Goal: Task Accomplishment & Management: Use online tool/utility

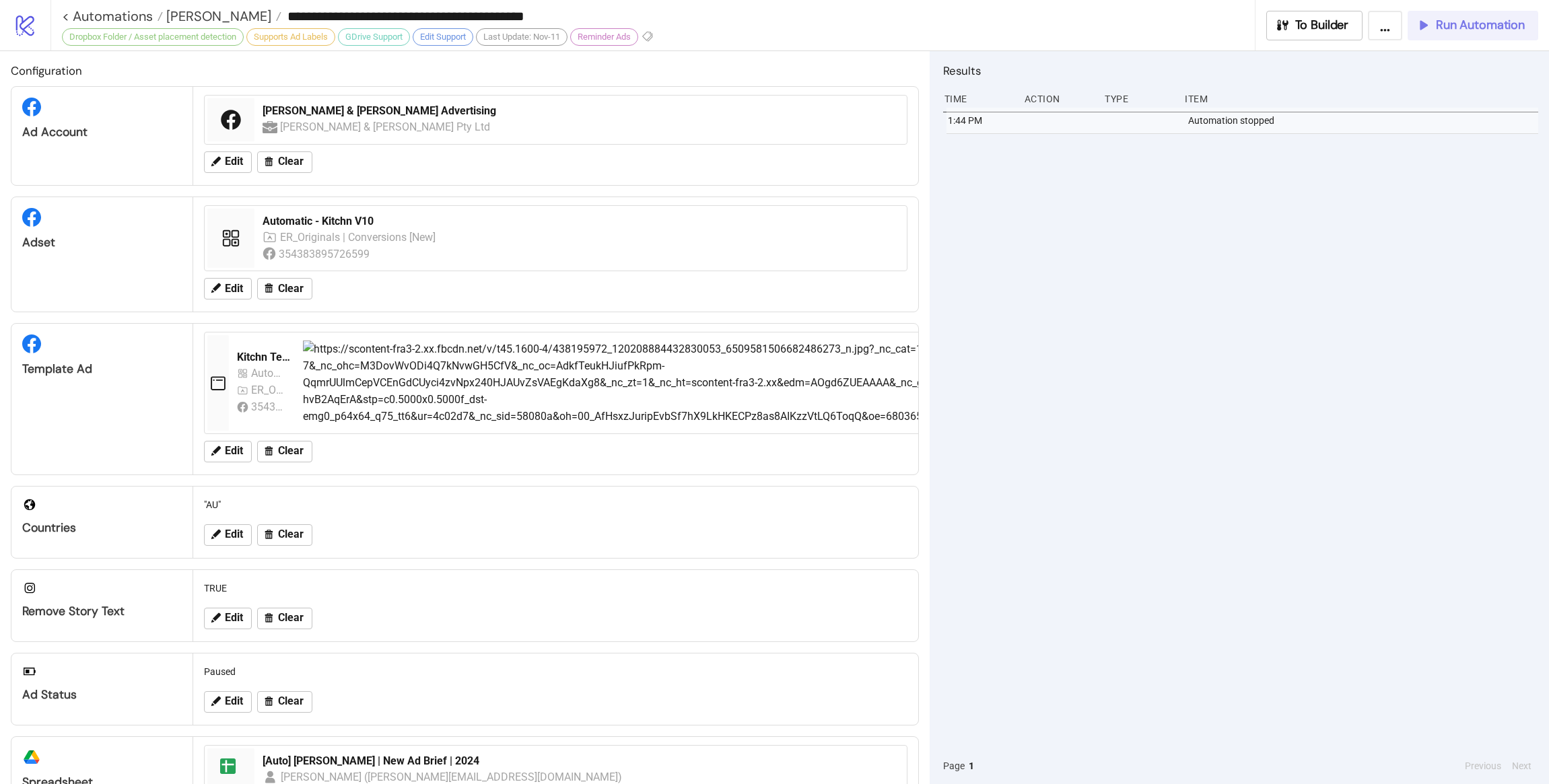
click at [1020, 19] on span "Run Automation" at bounding box center [1480, 25] width 89 height 16
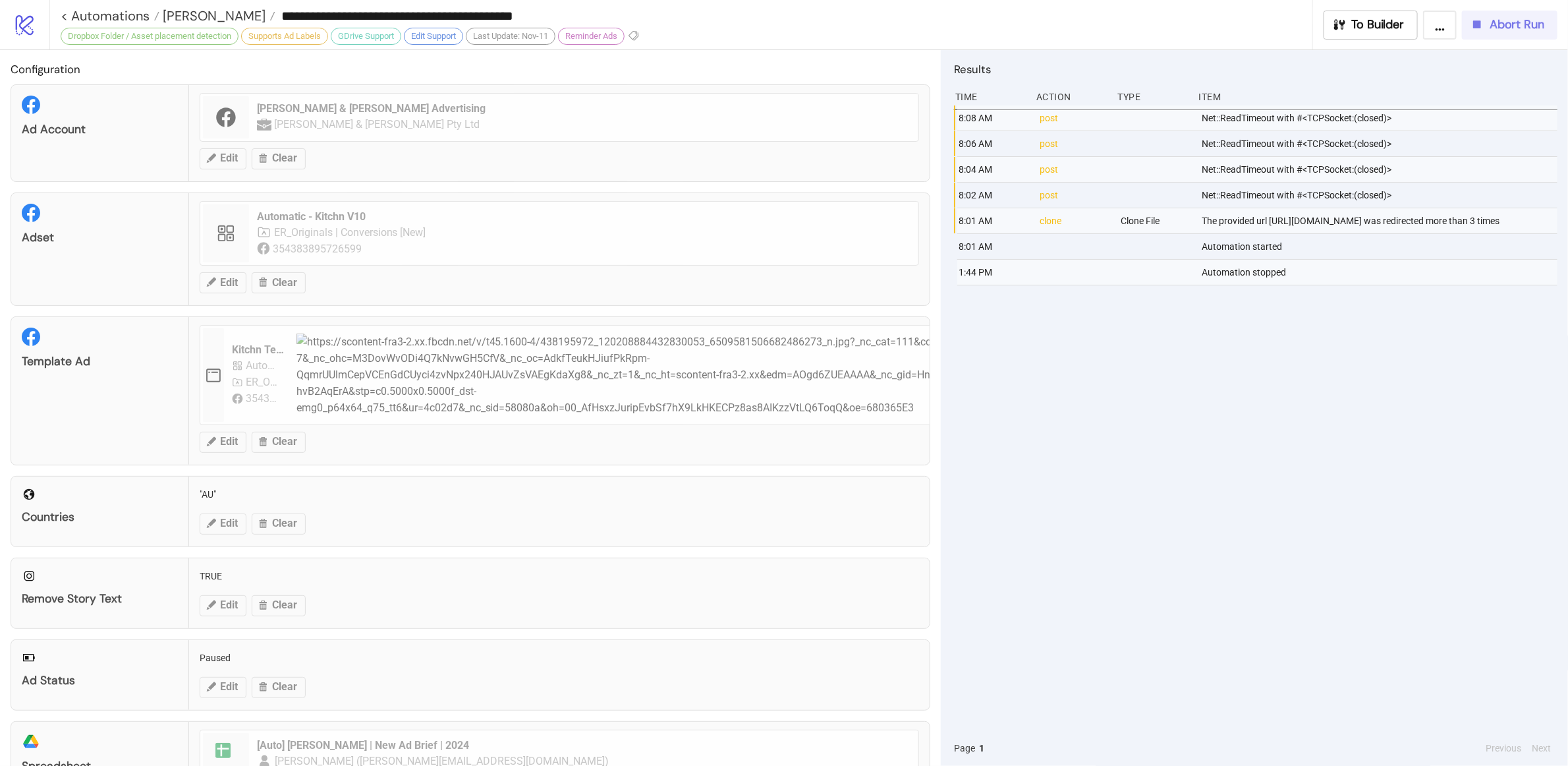
click at [998, 24] on span "Abort Run" at bounding box center [1517, 24] width 55 height 15
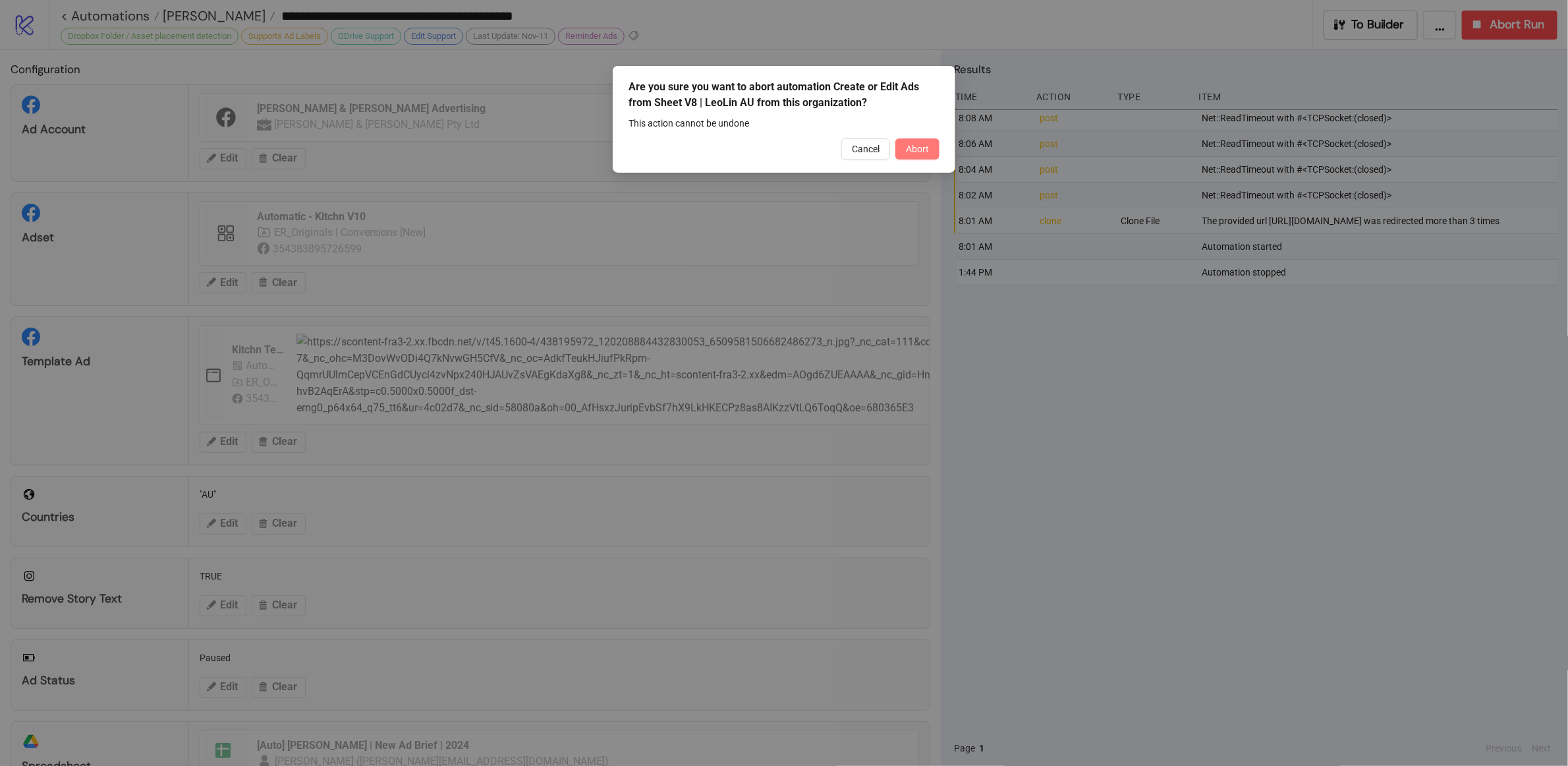
click at [935, 155] on button "Abort" at bounding box center [917, 149] width 44 height 21
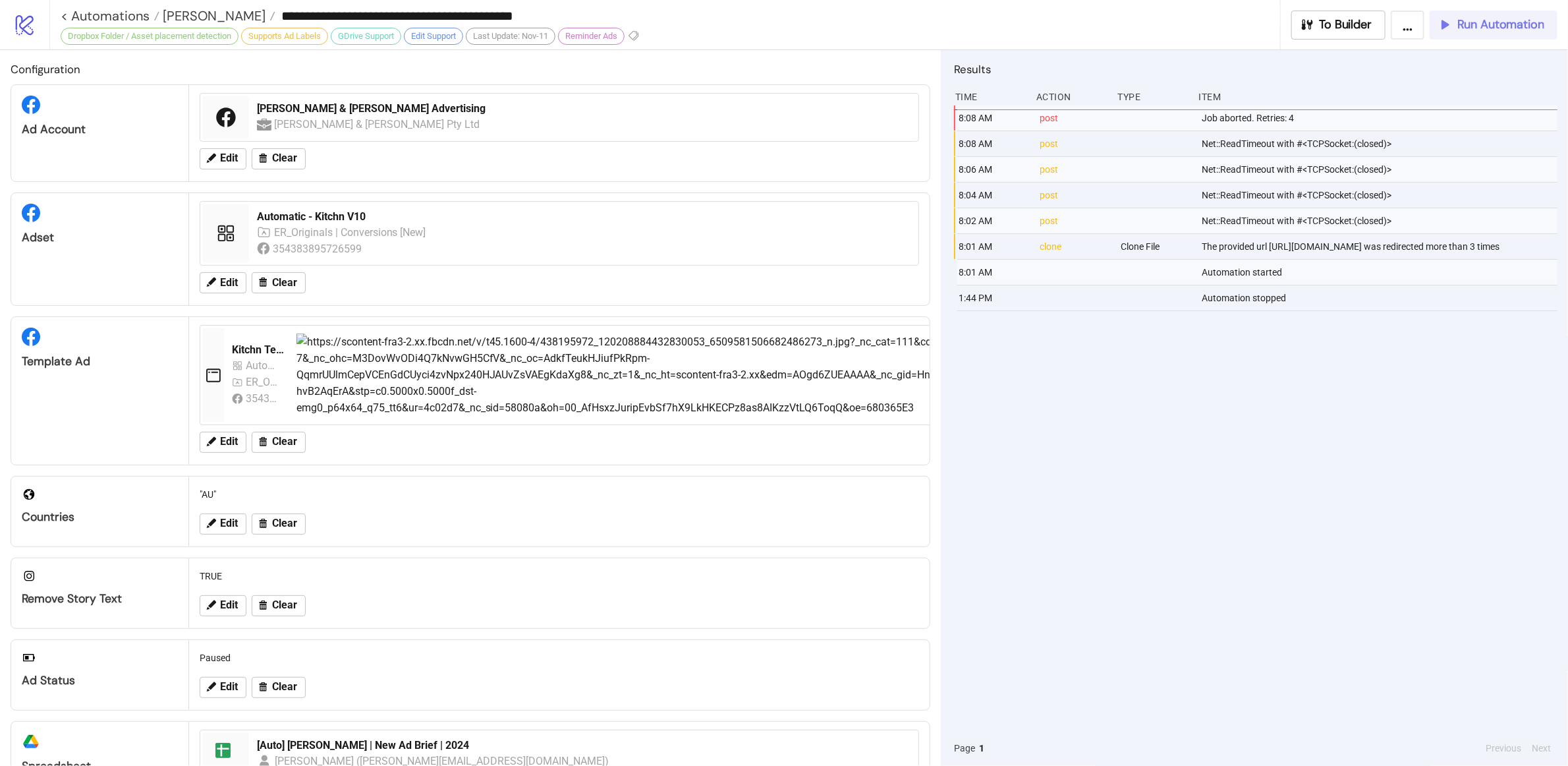
click at [998, 31] on span "Run Automation" at bounding box center [1500, 24] width 87 height 15
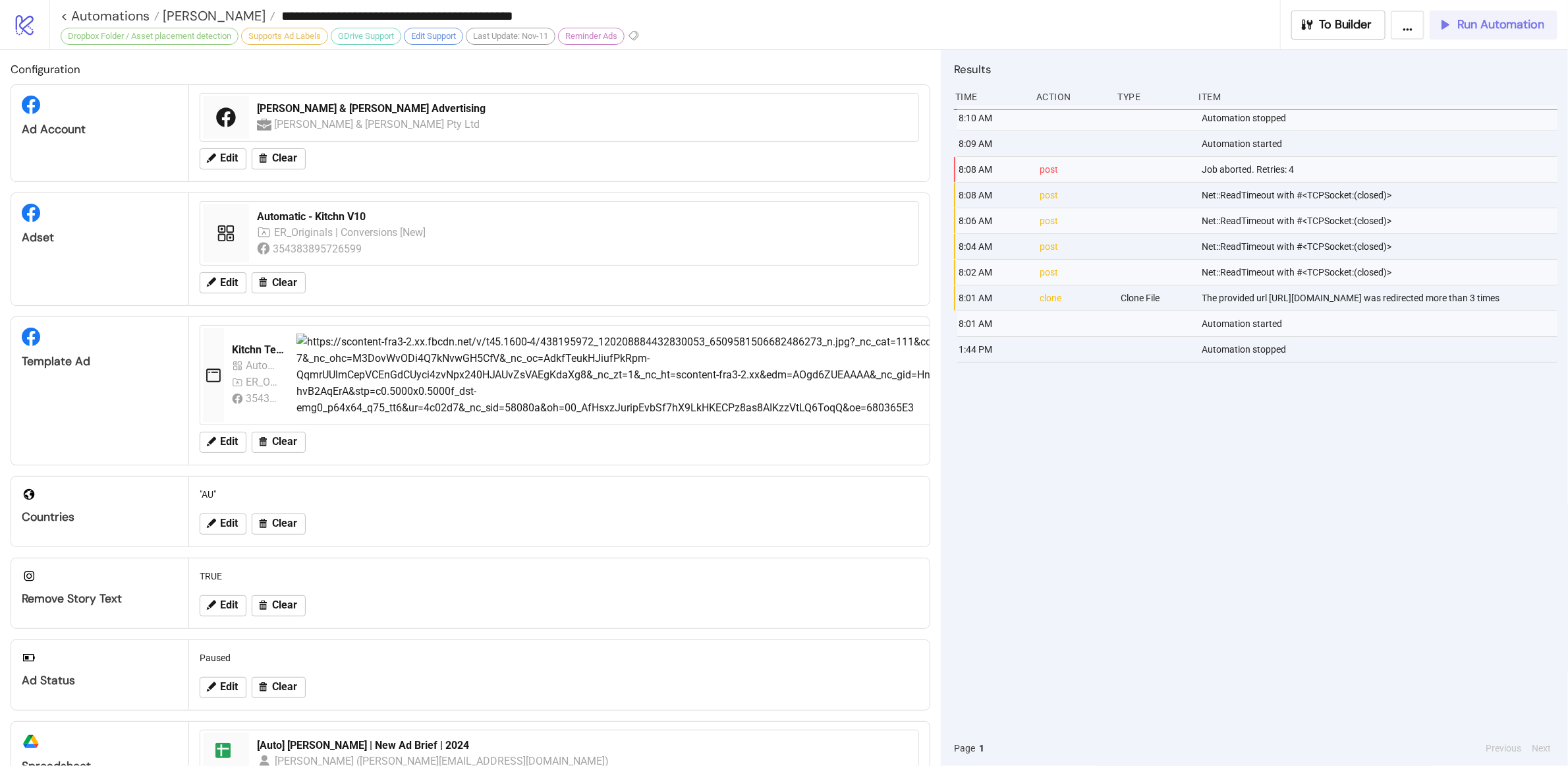
click at [998, 32] on button "Run Automation" at bounding box center [1493, 25] width 128 height 29
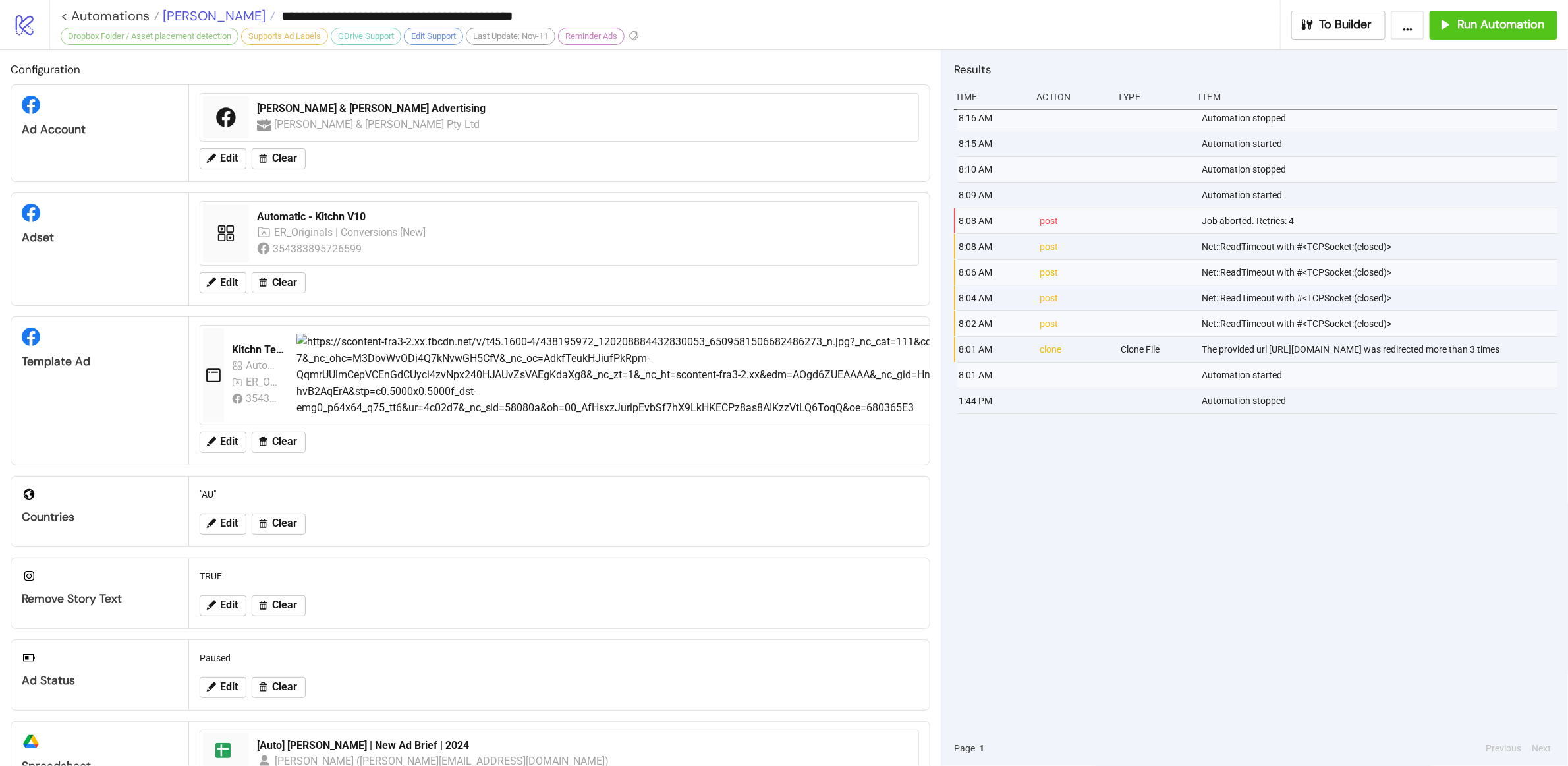
click at [183, 18] on span "[PERSON_NAME]" at bounding box center [212, 16] width 106 height 17
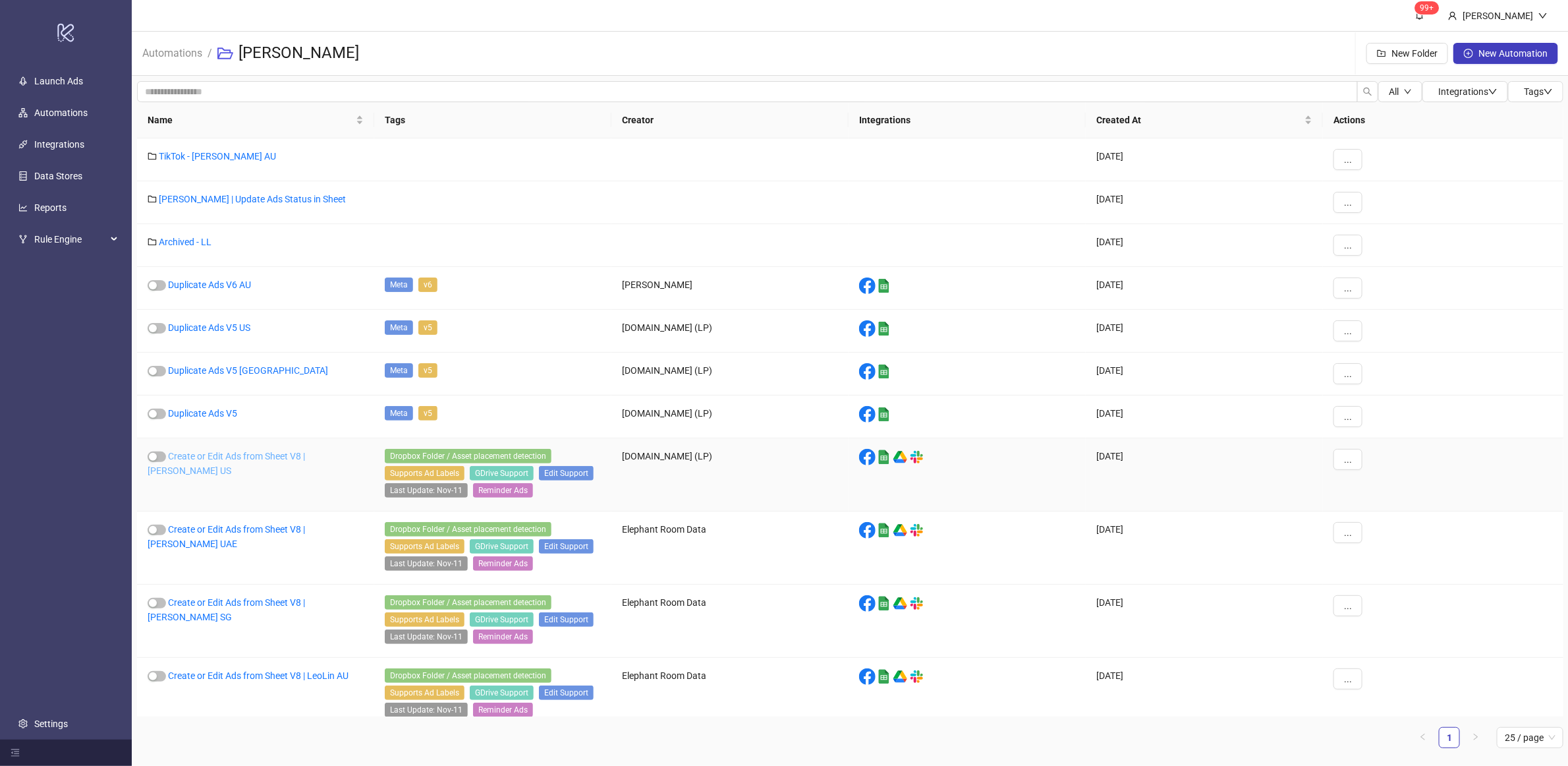
click at [305, 459] on link "Create or Edit Ads from Sheet V8 | [PERSON_NAME] US" at bounding box center [226, 463] width 157 height 25
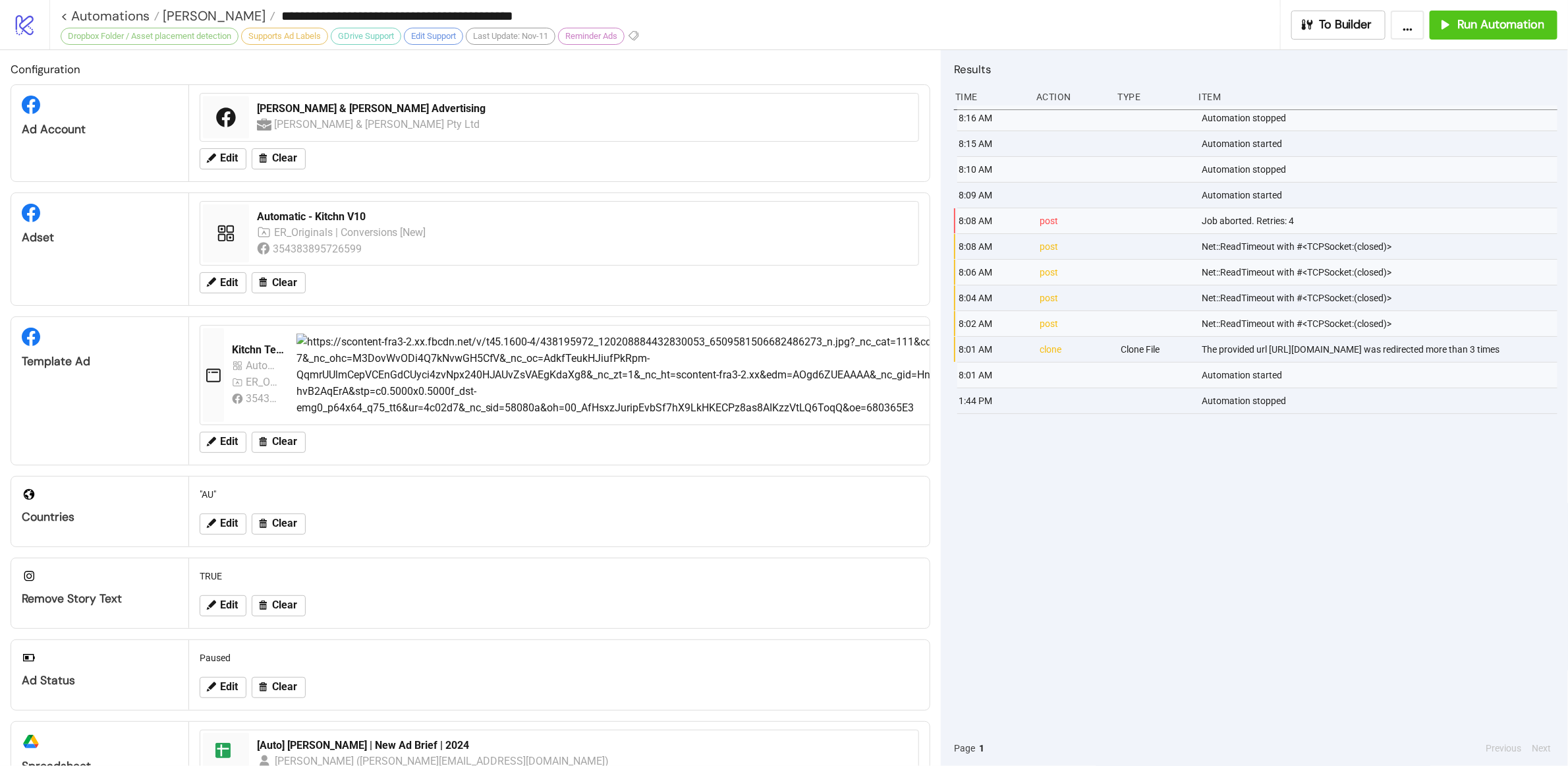
type input "**********"
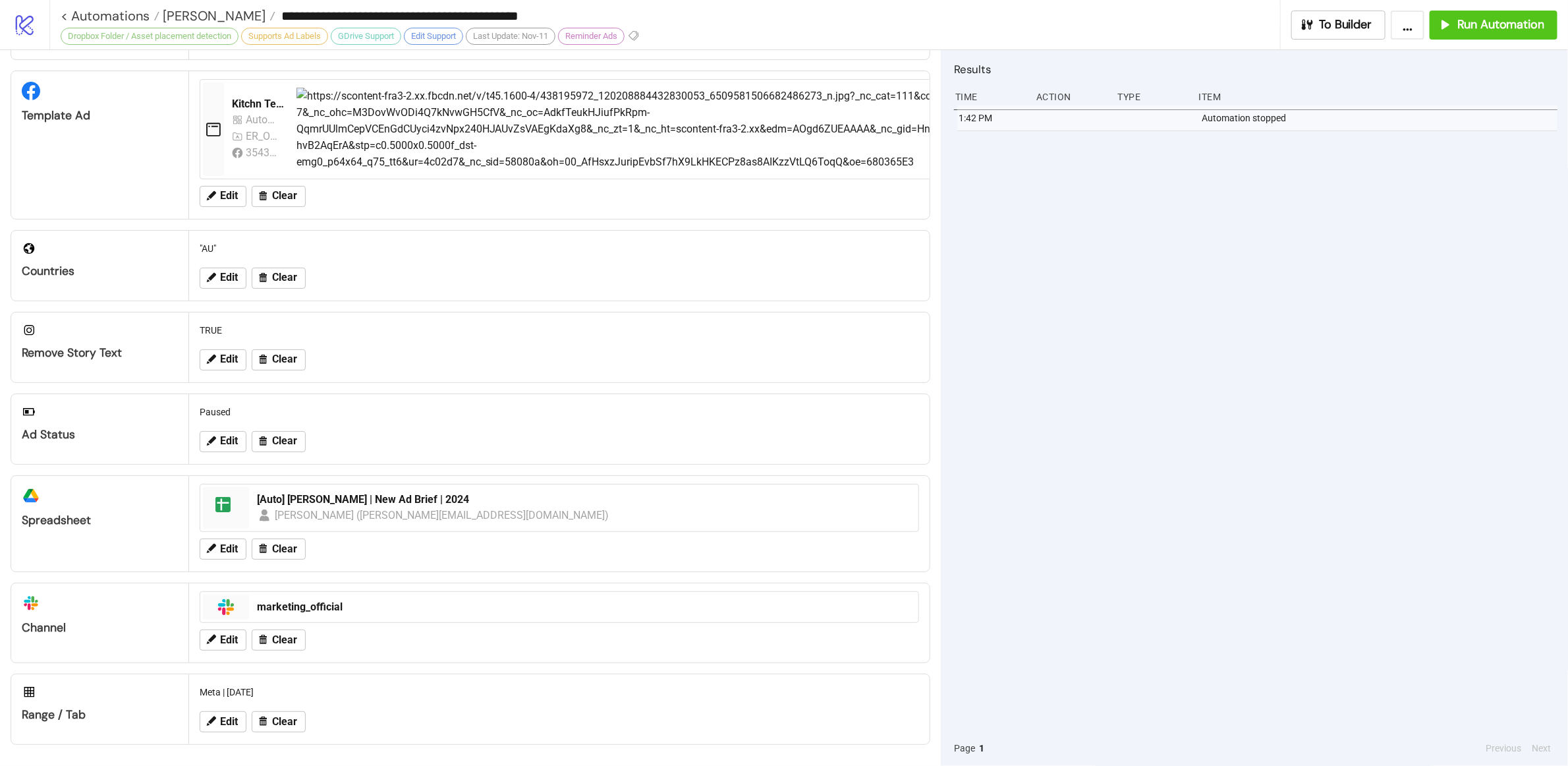
scroll to position [232, 0]
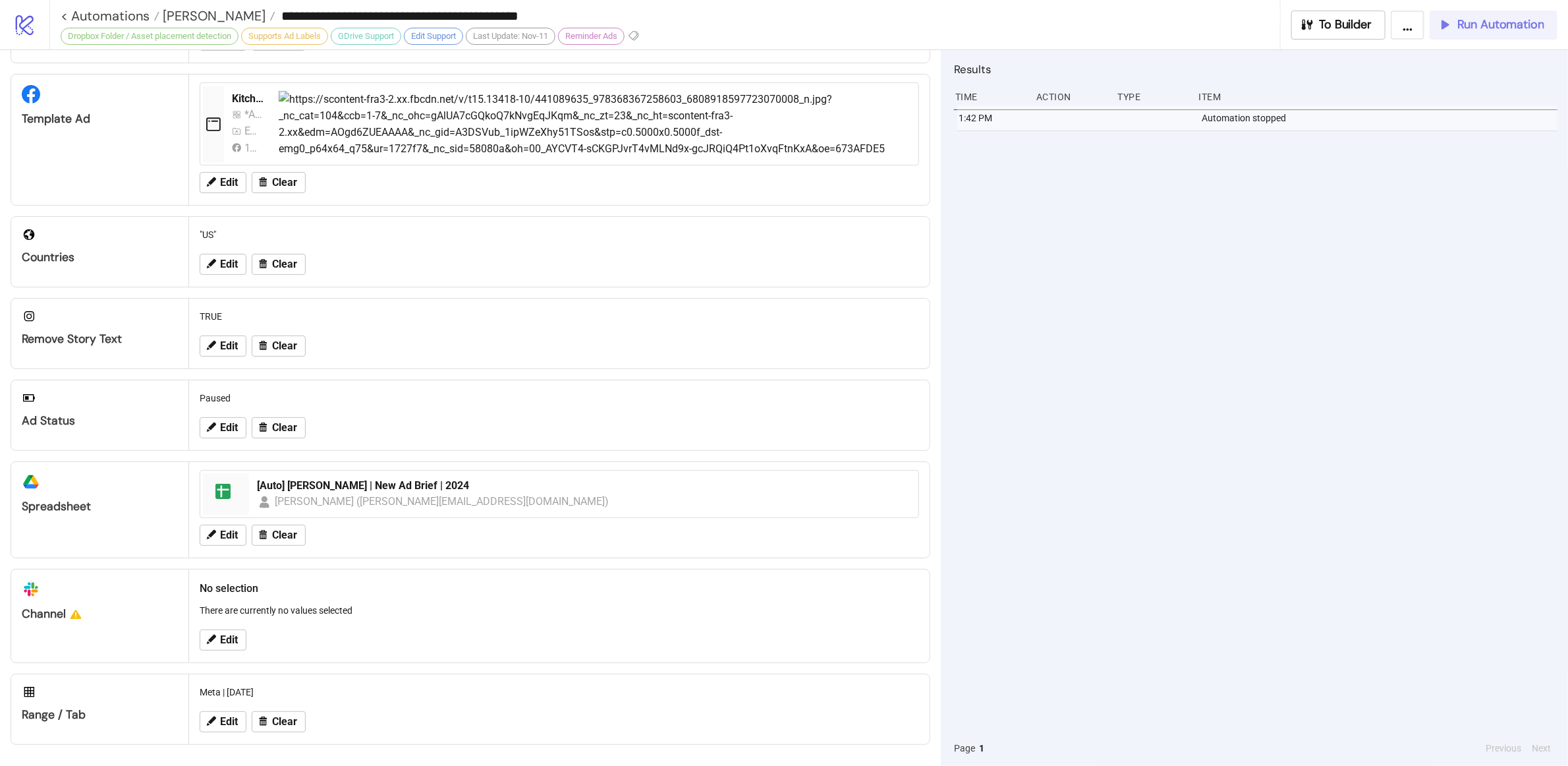
click at [998, 27] on span "Run Automation" at bounding box center [1500, 24] width 87 height 15
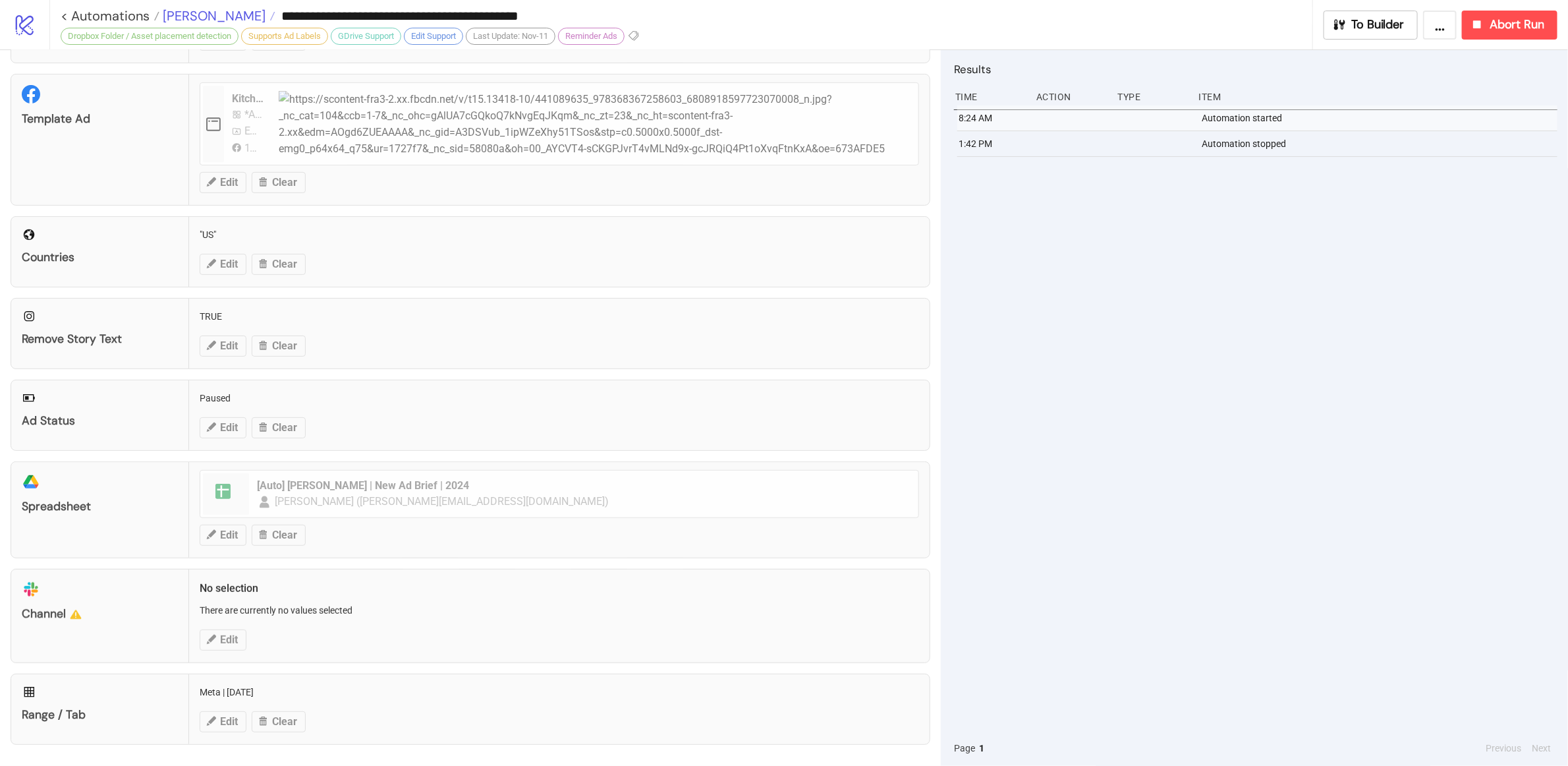
click at [196, 11] on span "[PERSON_NAME]" at bounding box center [212, 16] width 106 height 17
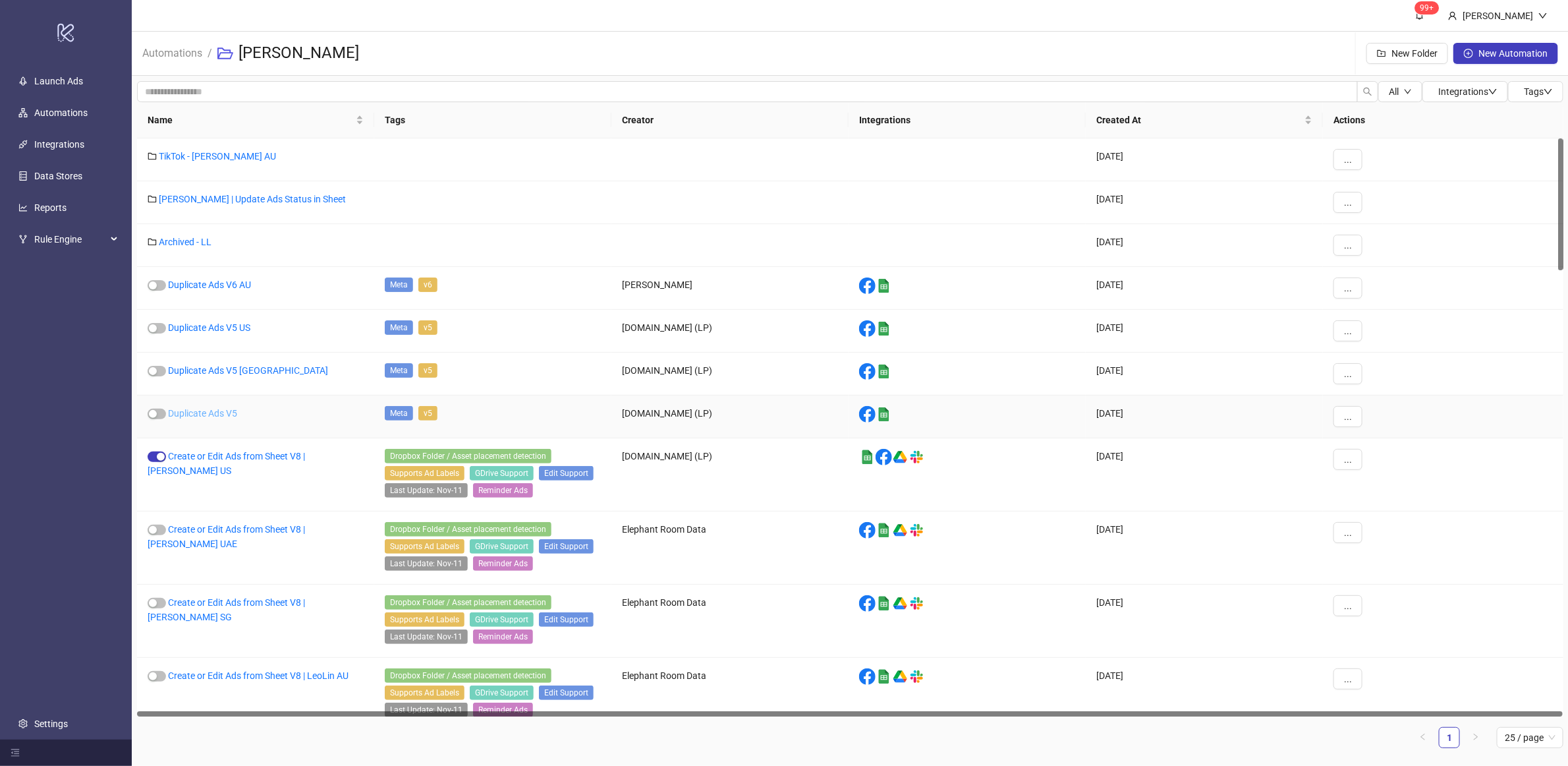
click at [201, 414] on link "Duplicate Ads V5" at bounding box center [202, 414] width 69 height 11
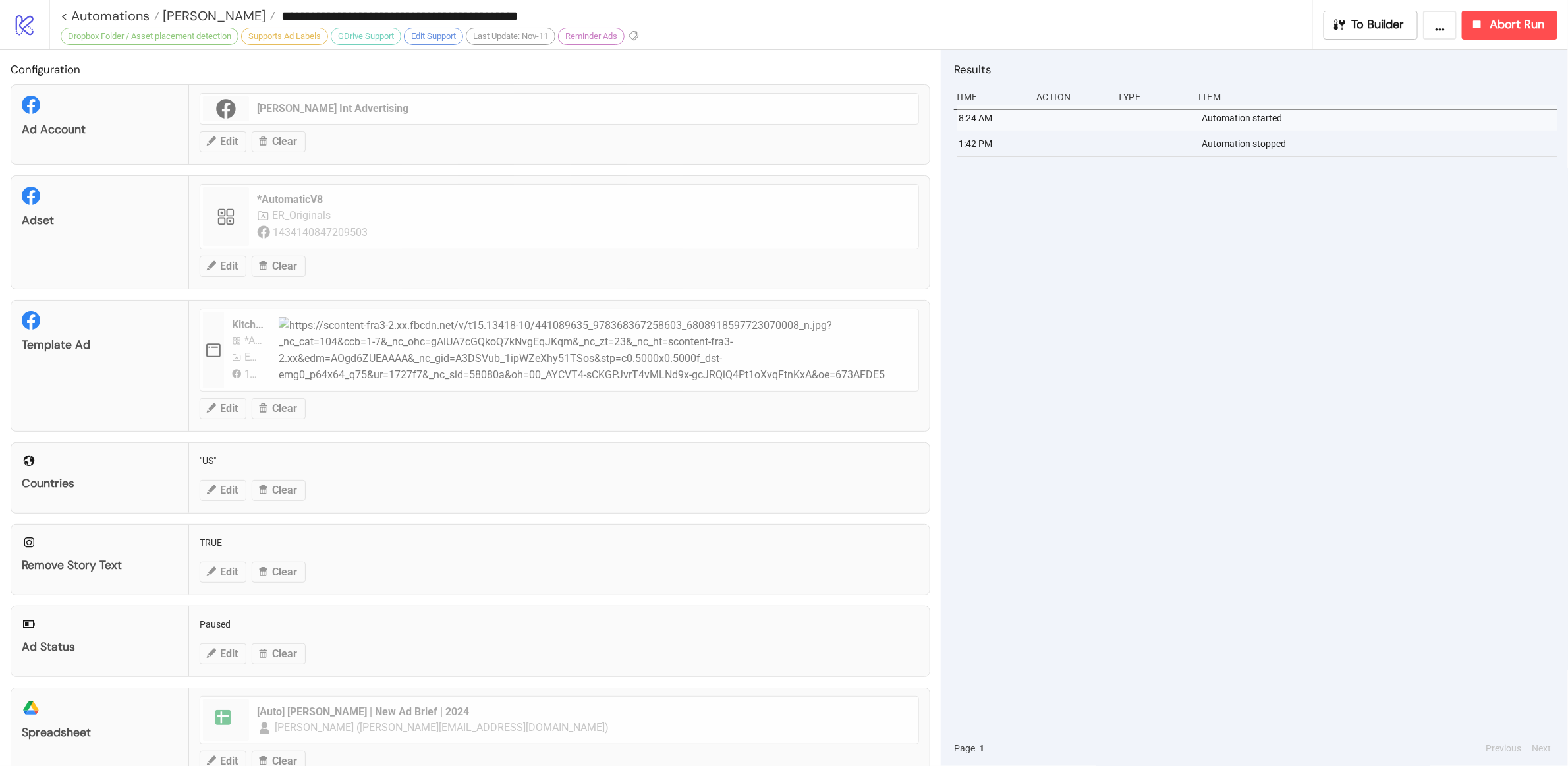
type input "**********"
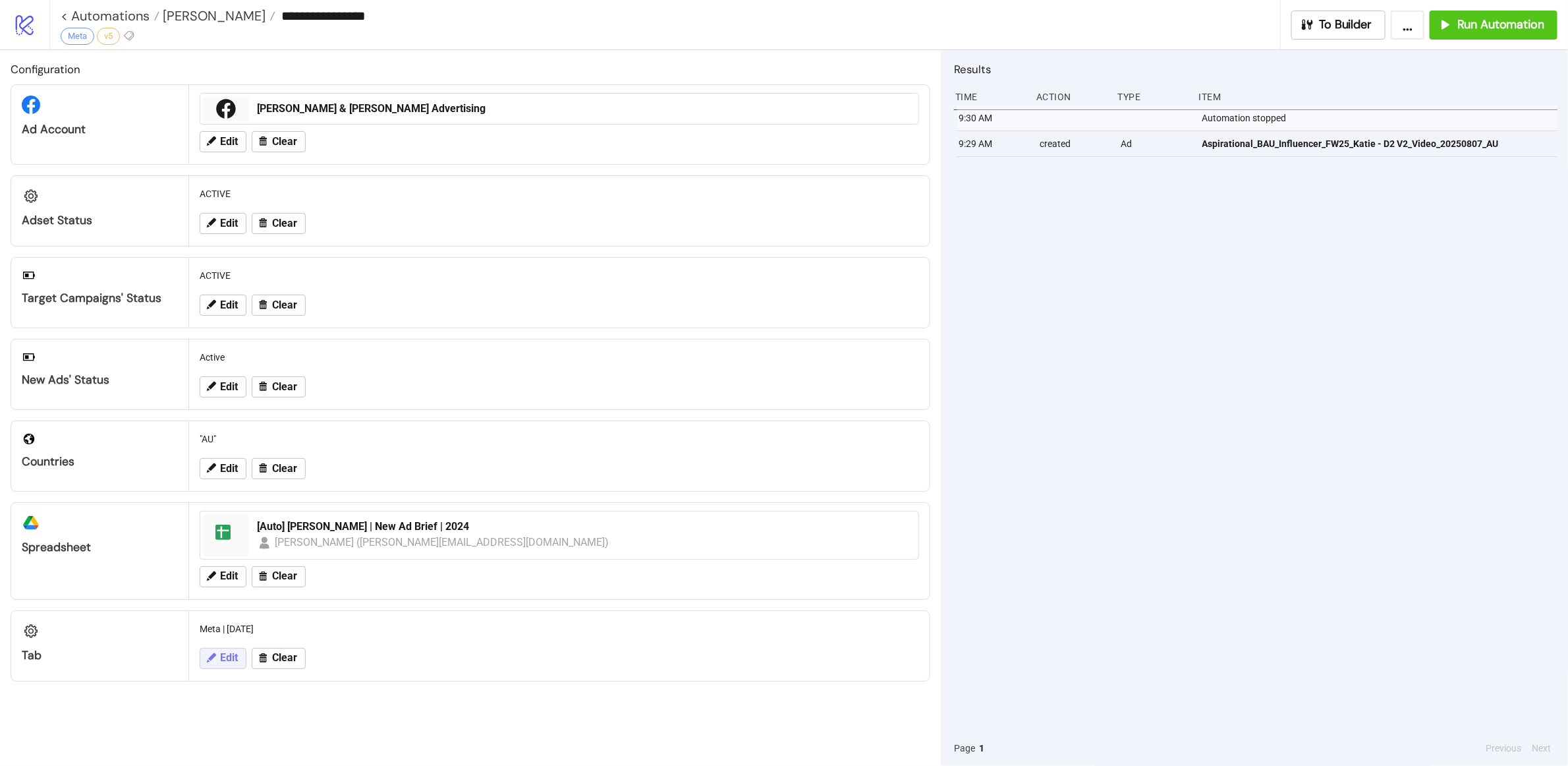
click at [212, 601] on icon at bounding box center [211, 657] width 9 height 9
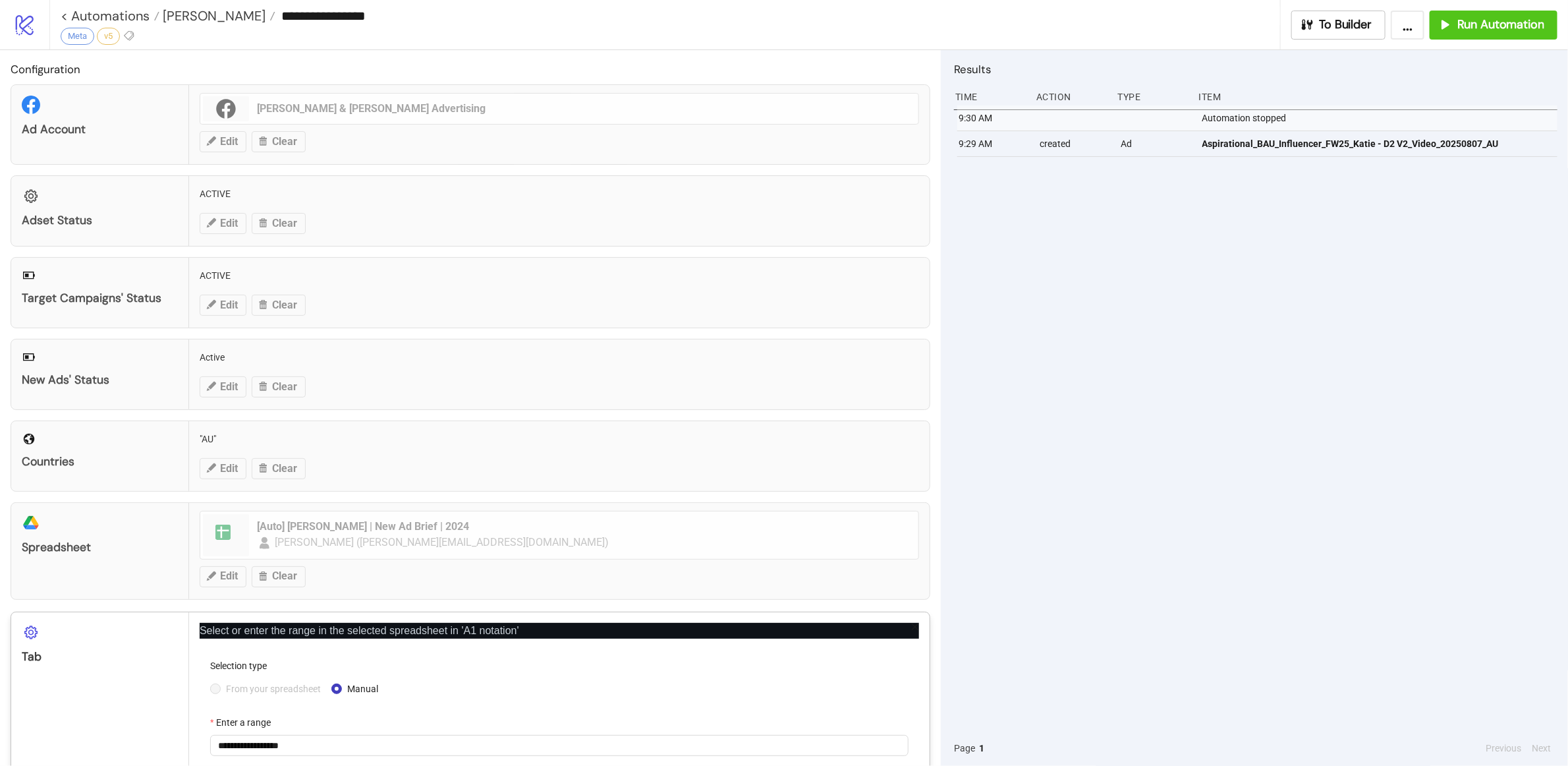
scroll to position [75, 0]
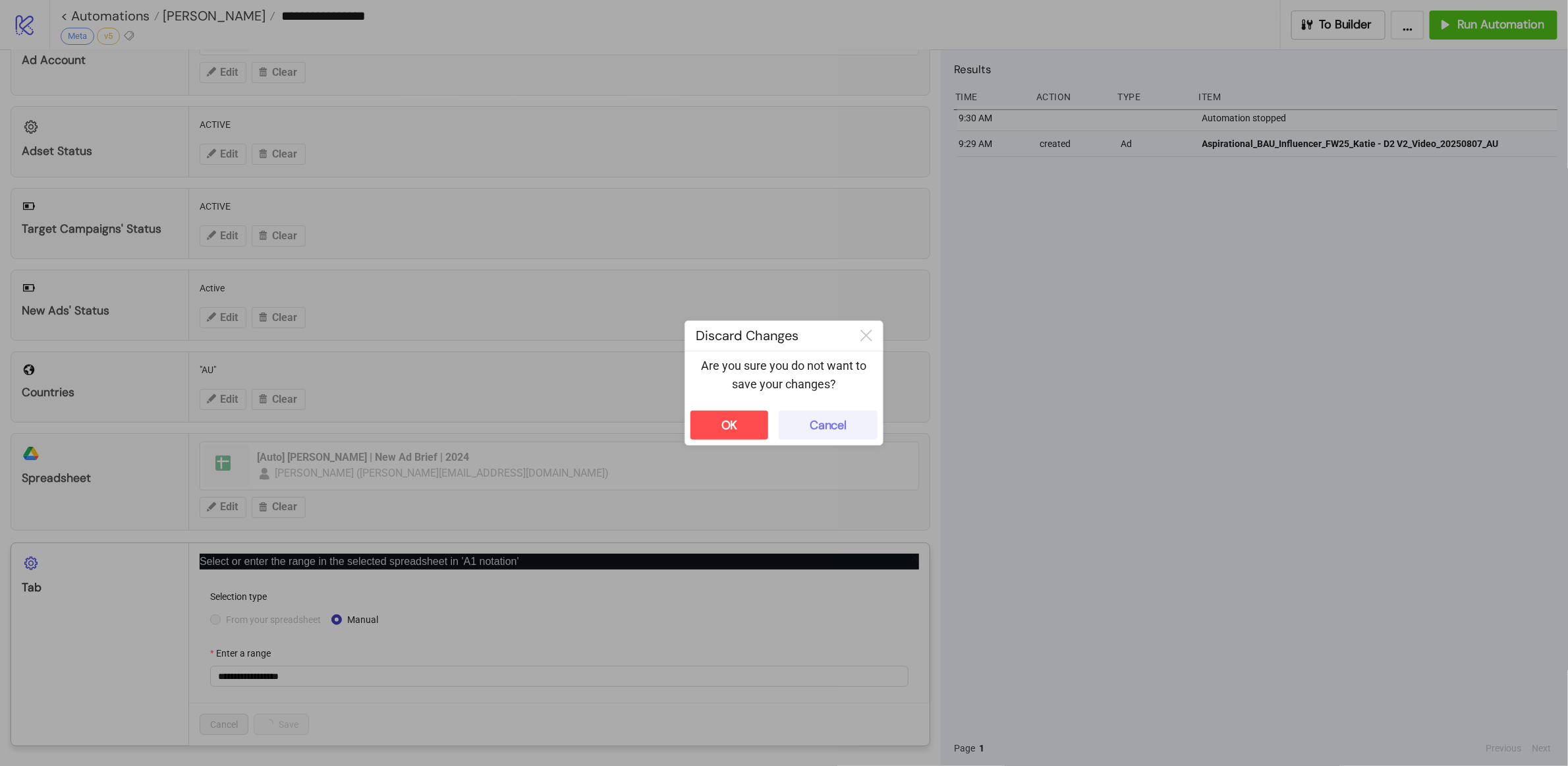
click at [827, 433] on button "Cancel" at bounding box center [828, 425] width 99 height 29
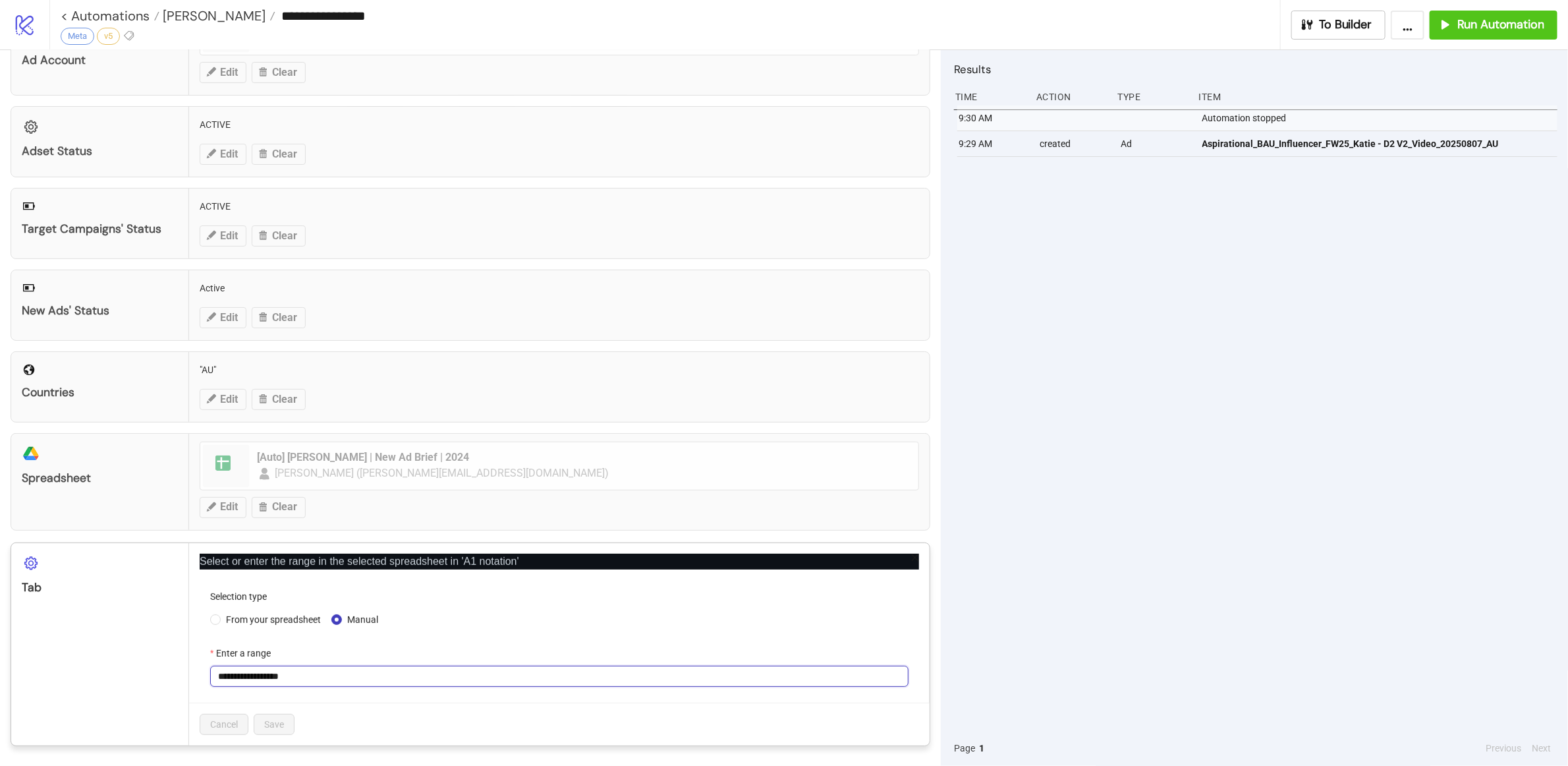
click at [380, 601] on input "**********" at bounding box center [559, 676] width 698 height 21
click at [287, 601] on span "From your spreadsheet" at bounding box center [273, 619] width 105 height 14
click at [319, 601] on span "Meta | August 2025" at bounding box center [559, 676] width 683 height 20
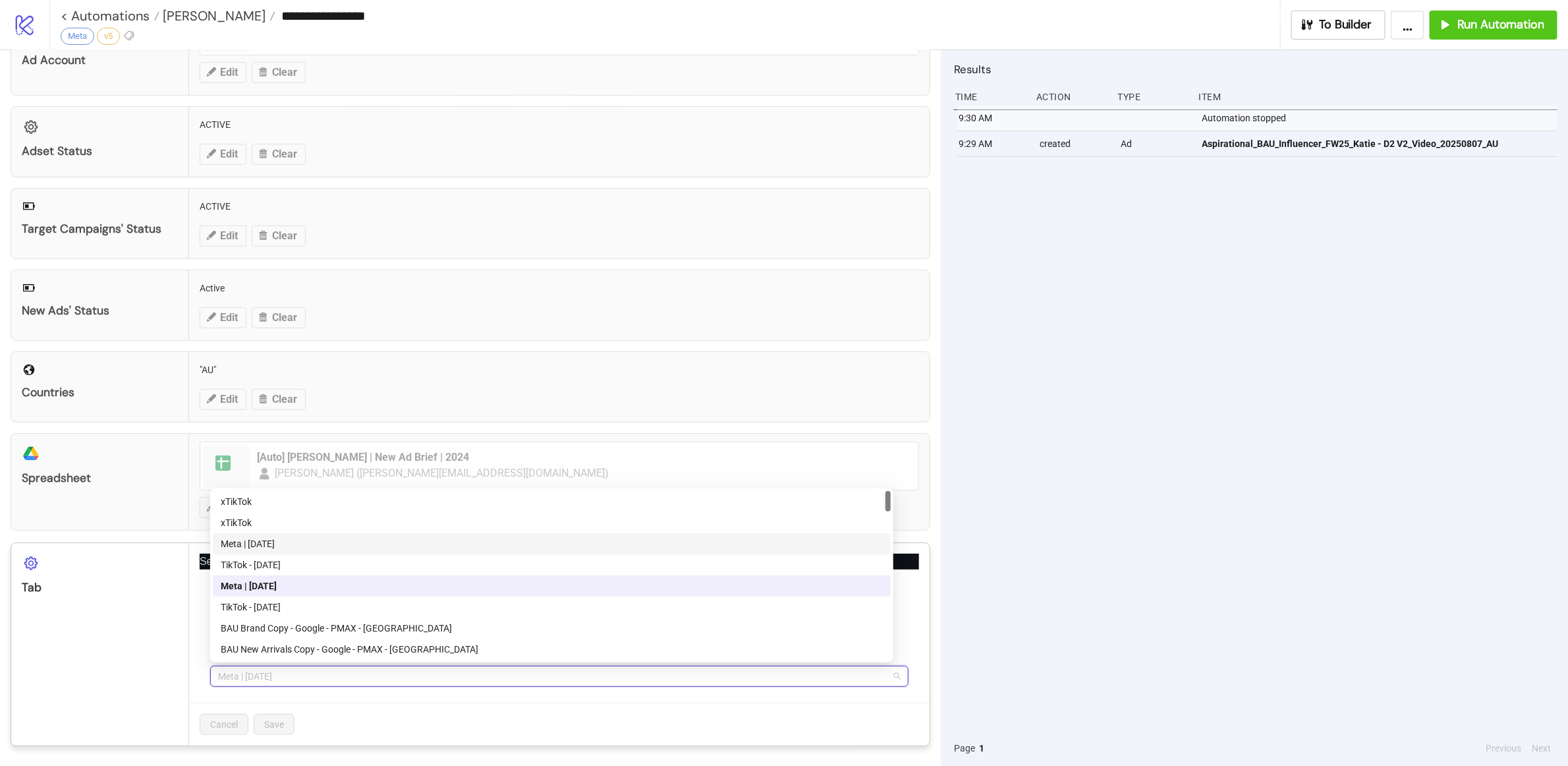
click at [319, 541] on div "Meta | Sept 2025" at bounding box center [551, 543] width 662 height 14
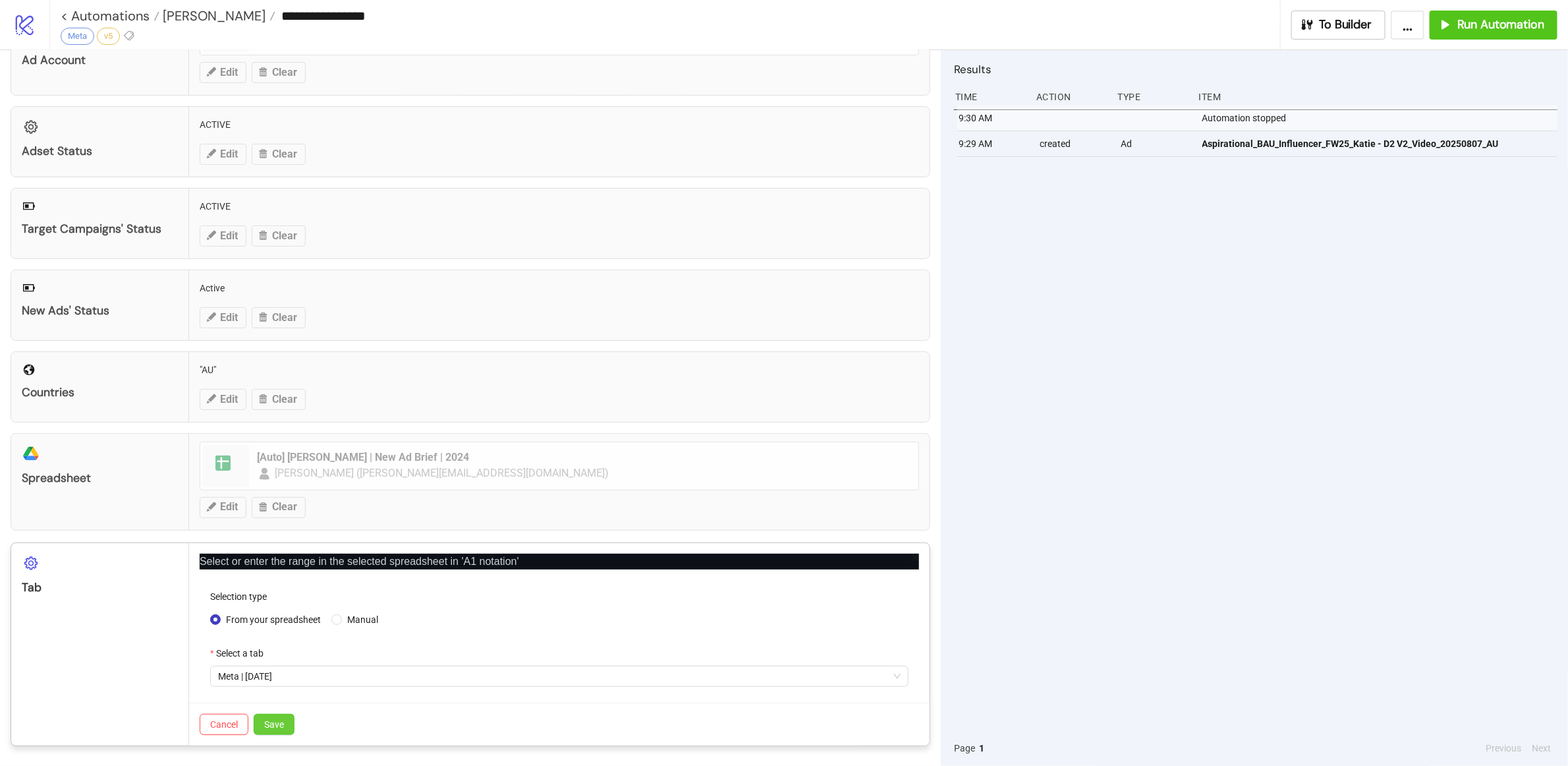
click at [281, 601] on span "Save" at bounding box center [274, 724] width 20 height 11
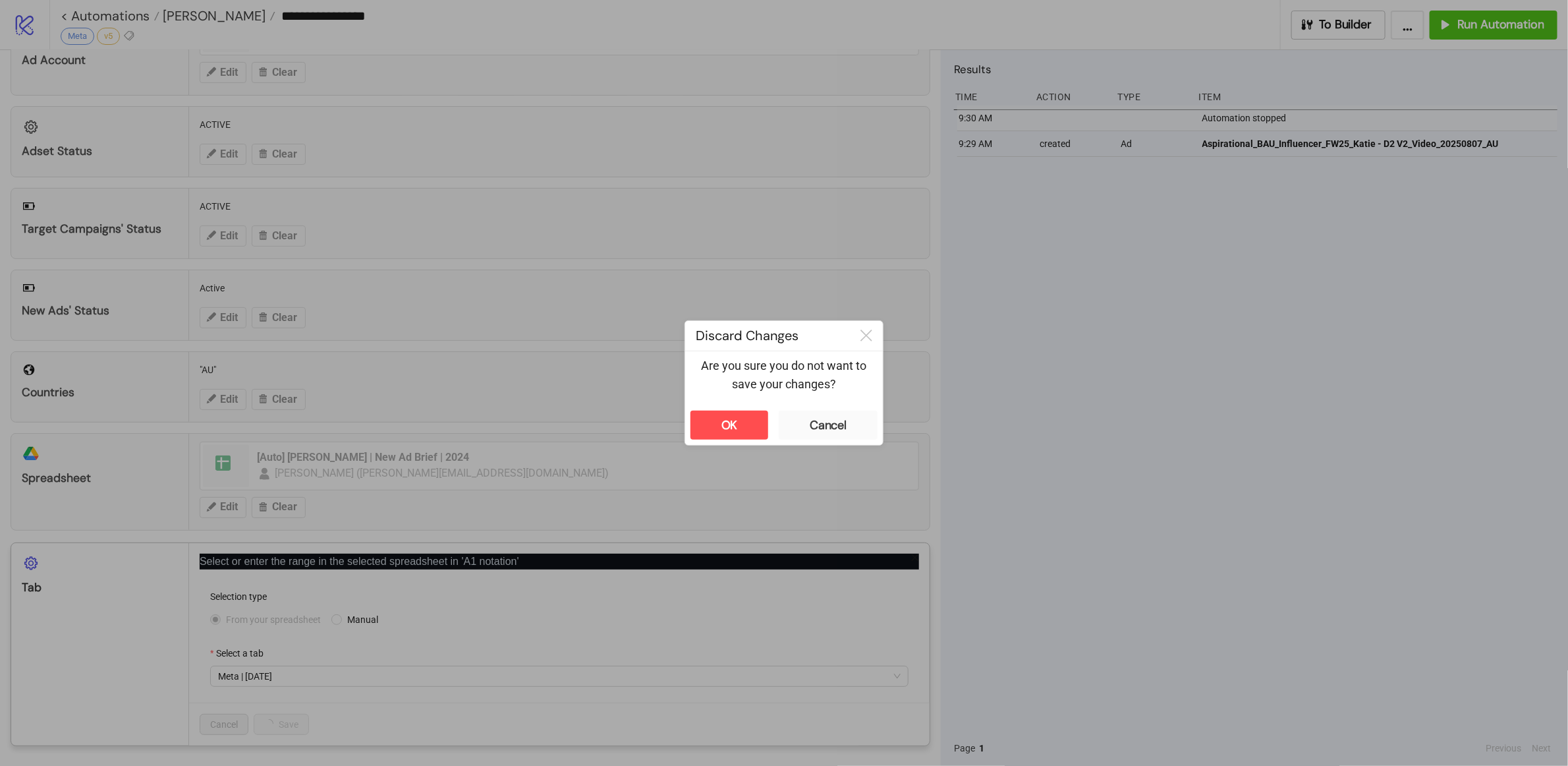
click at [998, 387] on div "**********" at bounding box center [784, 383] width 1568 height 766
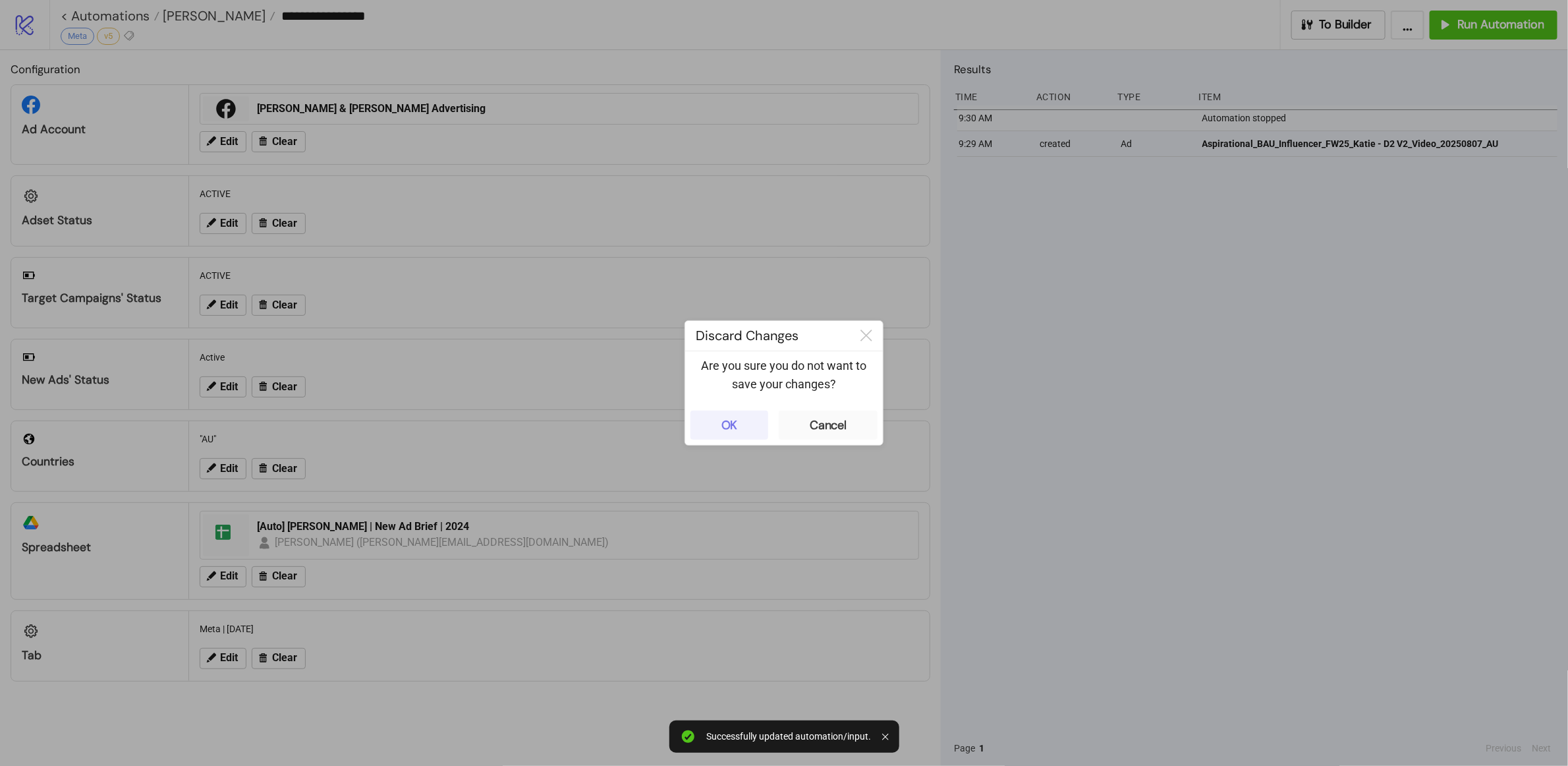
click at [715, 426] on button "OK" at bounding box center [729, 425] width 78 height 29
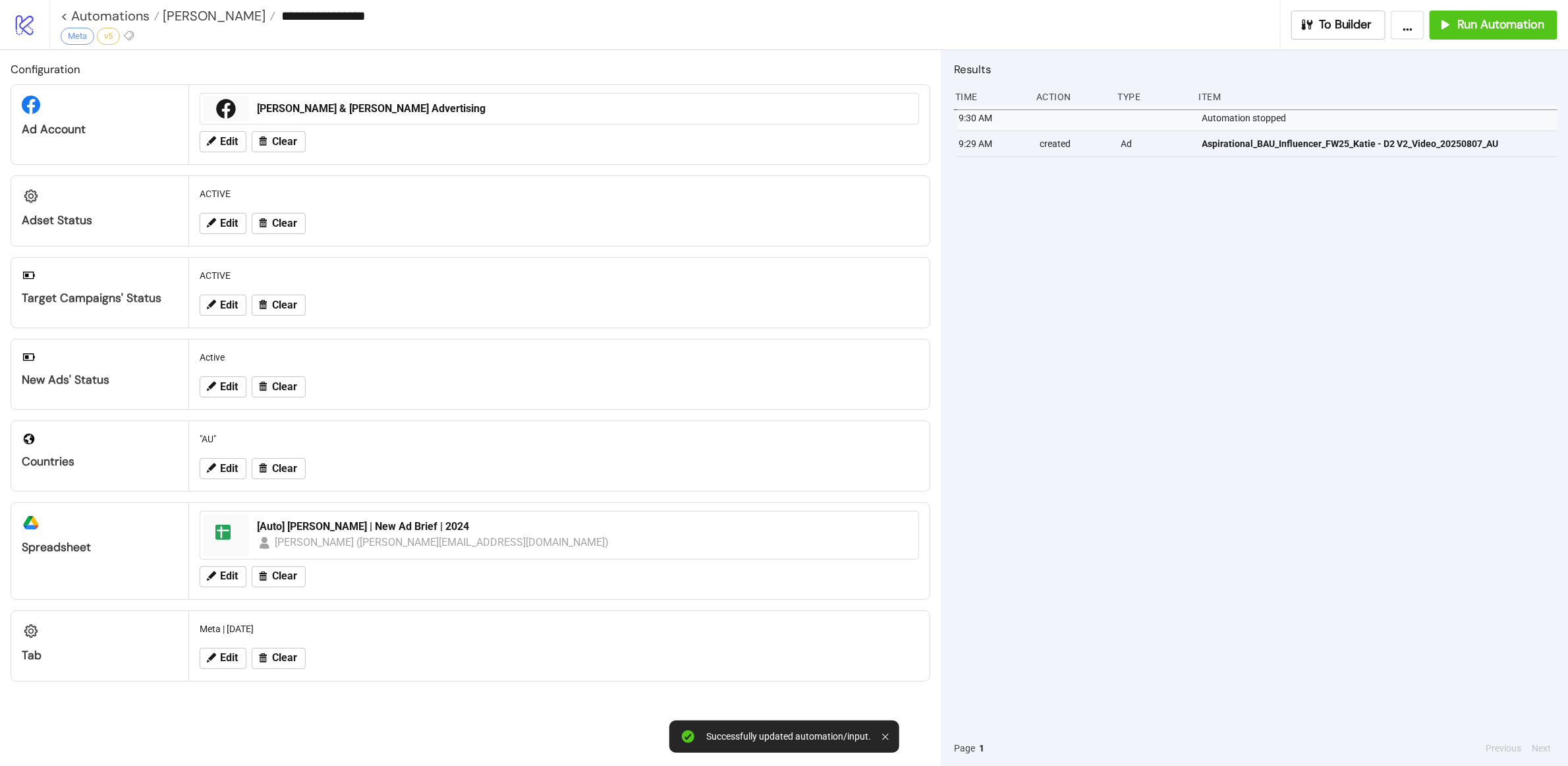
click at [998, 268] on div "9:30 AM Automation stopped 9:29 AM created Ad Aspirational_BAU_Influencer_FW25_…" at bounding box center [1255, 417] width 603 height 625
click at [998, 14] on button "Run Automation" at bounding box center [1493, 25] width 128 height 29
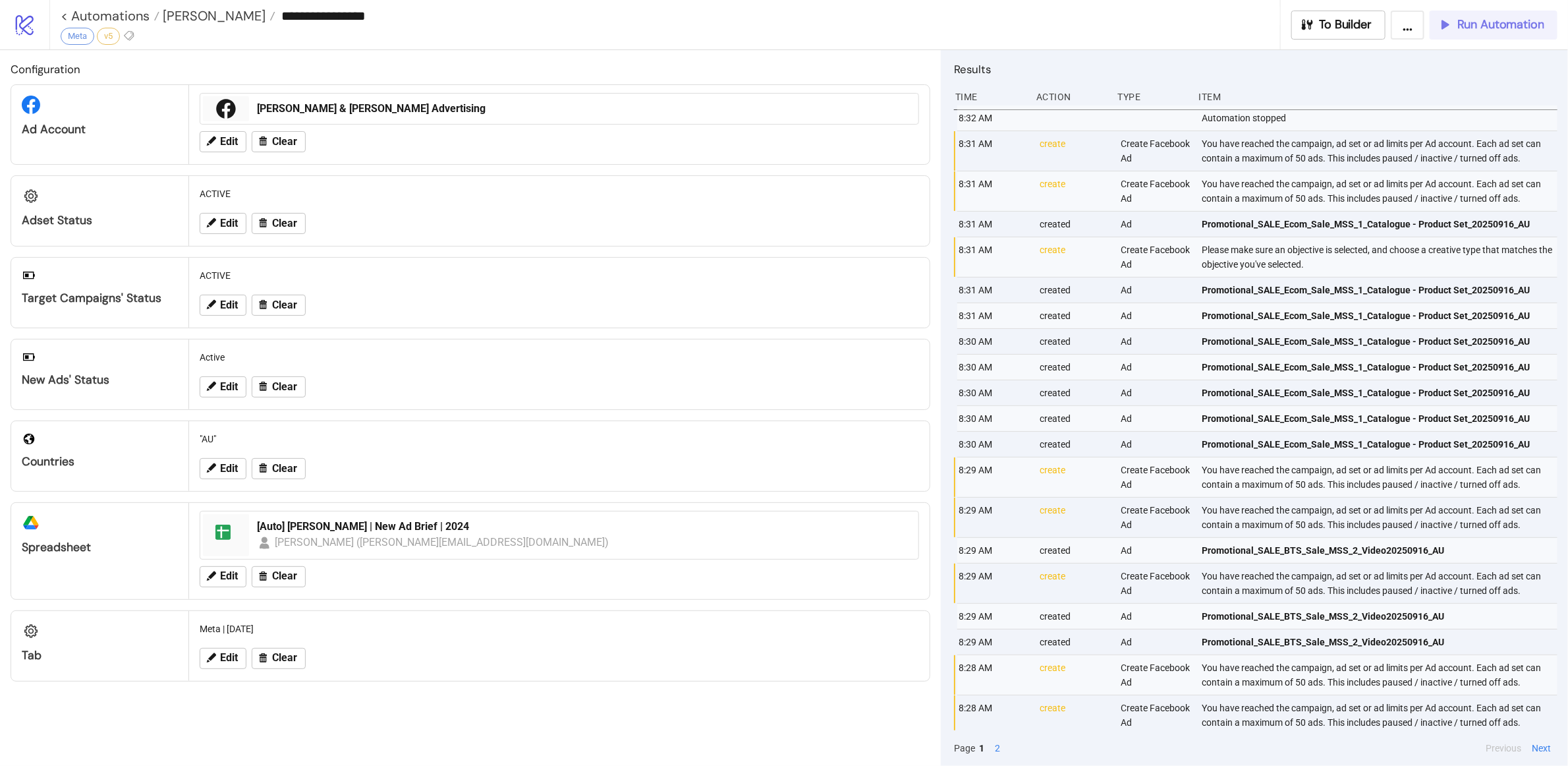
click at [998, 15] on button "Run Automation" at bounding box center [1493, 25] width 128 height 29
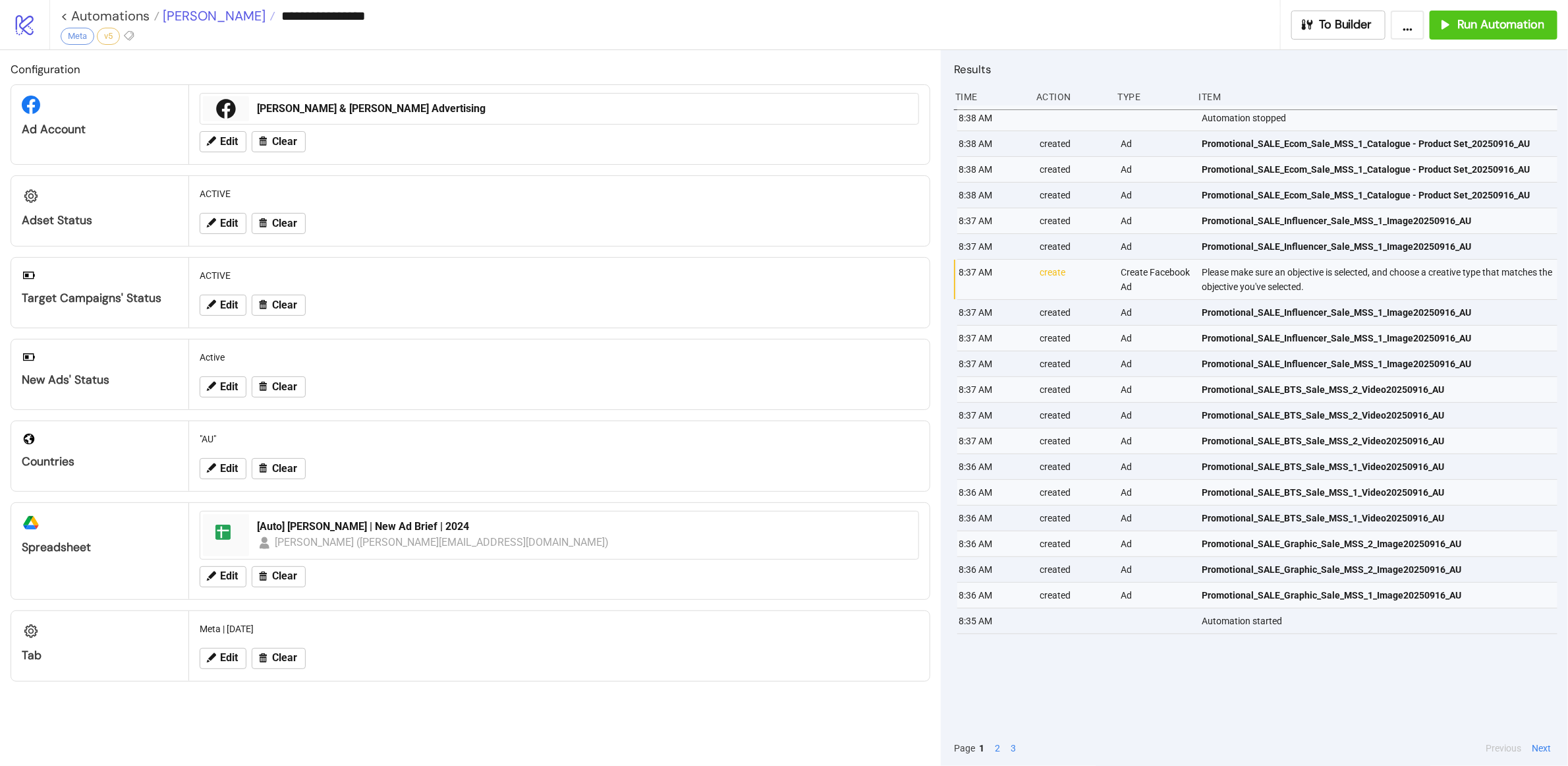
click at [199, 17] on span "[PERSON_NAME]" at bounding box center [212, 16] width 106 height 17
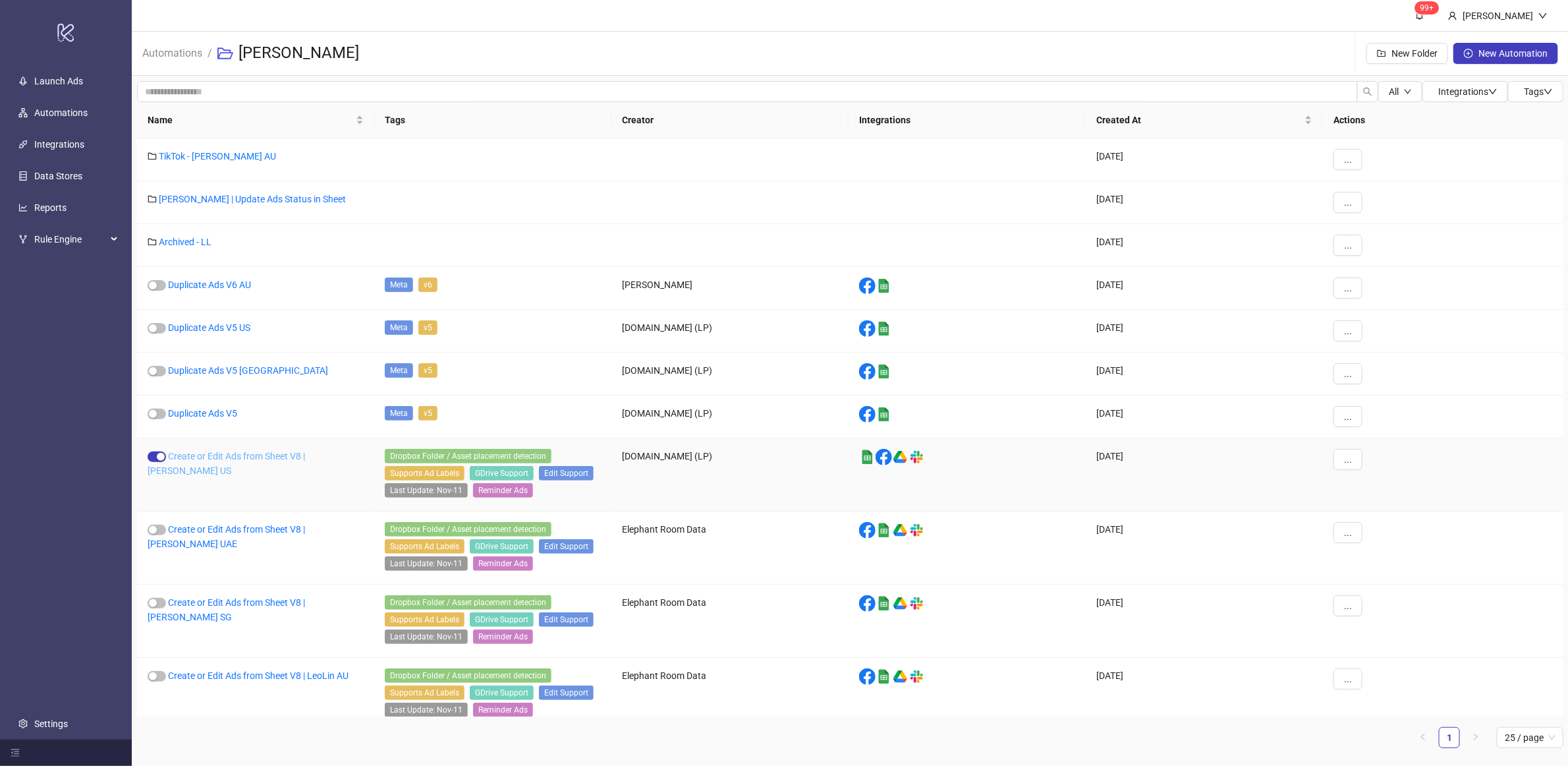
click at [287, 462] on link "Create or Edit Ads from Sheet V8 | [PERSON_NAME] US" at bounding box center [226, 463] width 157 height 25
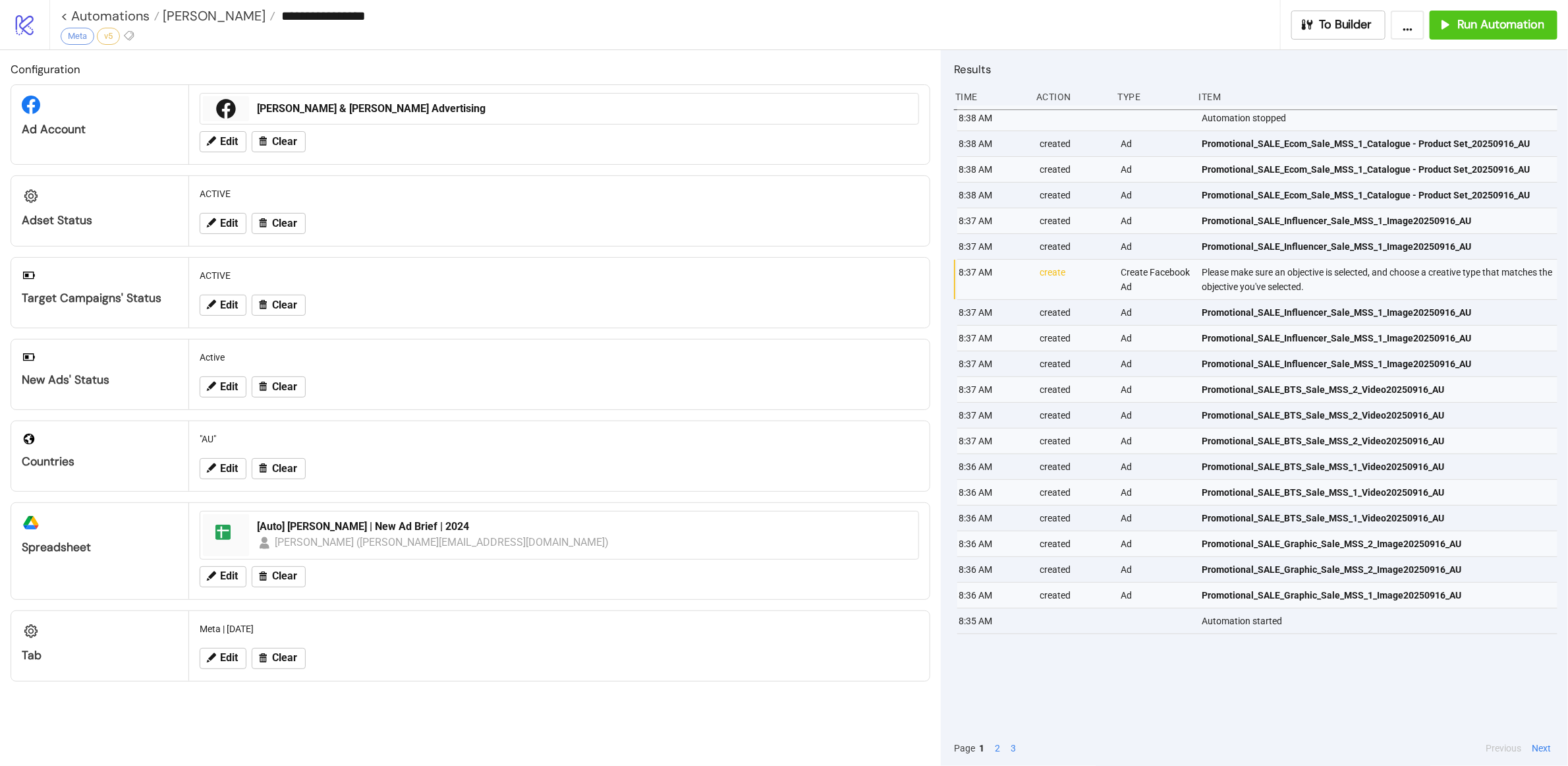
type input "**********"
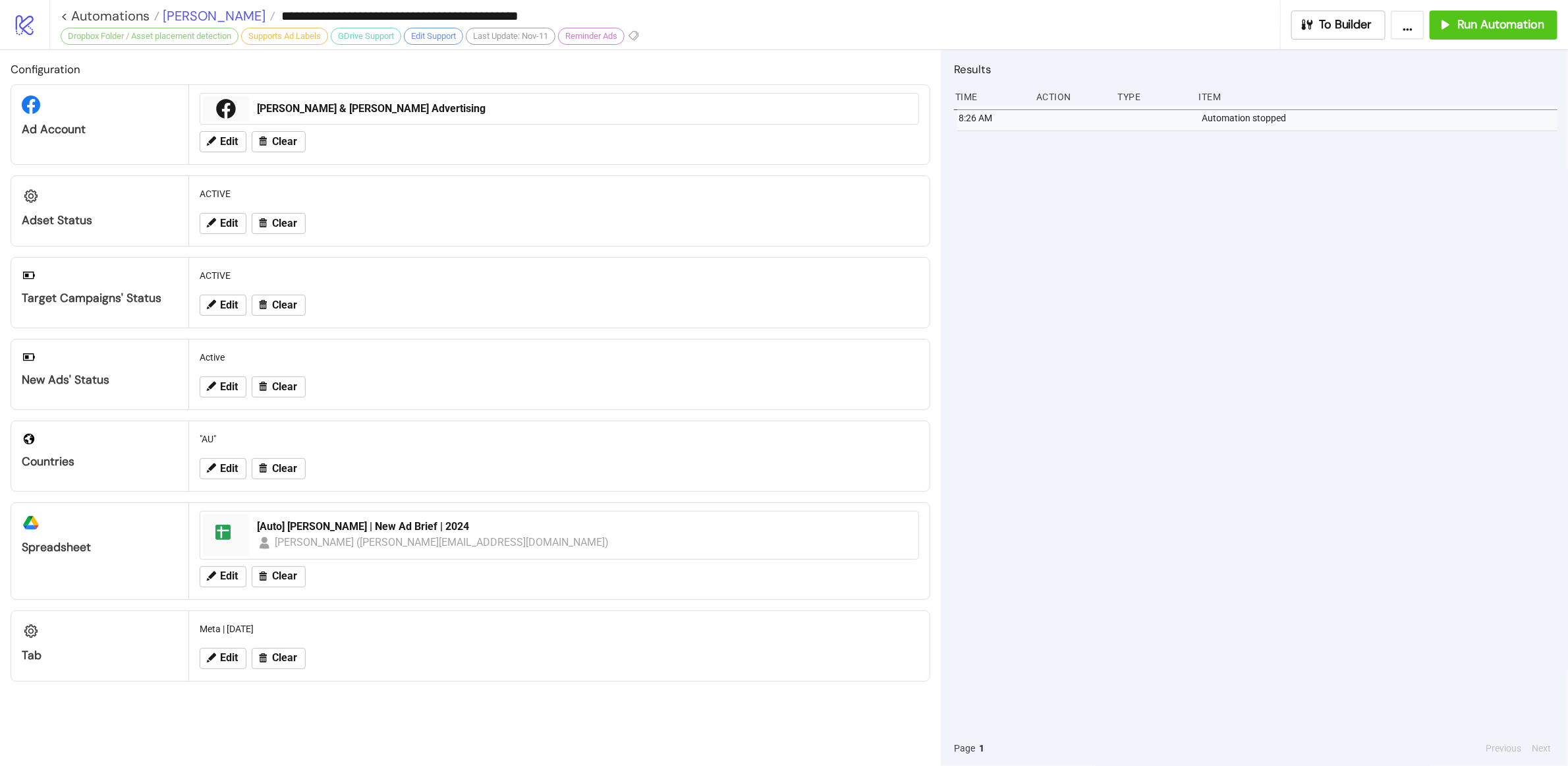
click at [187, 12] on span "[PERSON_NAME]" at bounding box center [212, 16] width 106 height 17
